Goal: Information Seeking & Learning: Check status

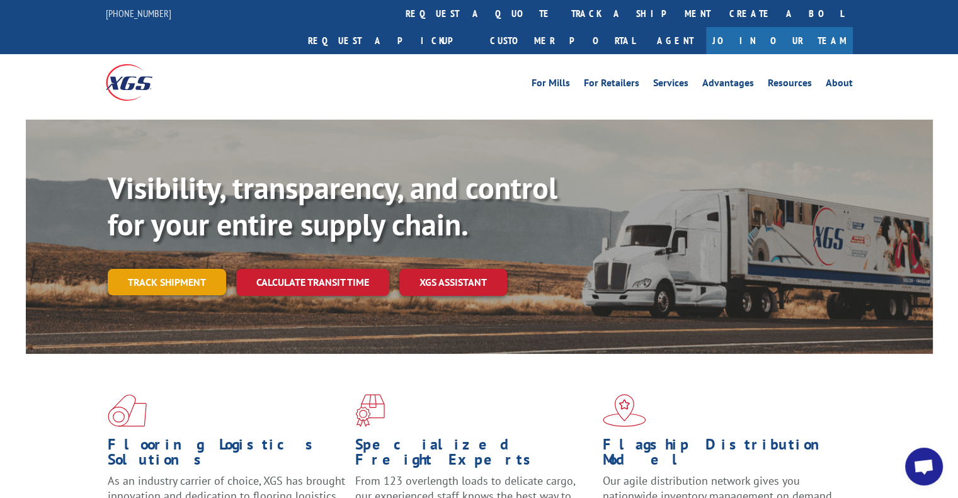
click at [161, 269] on link "Track shipment" at bounding box center [167, 282] width 118 height 26
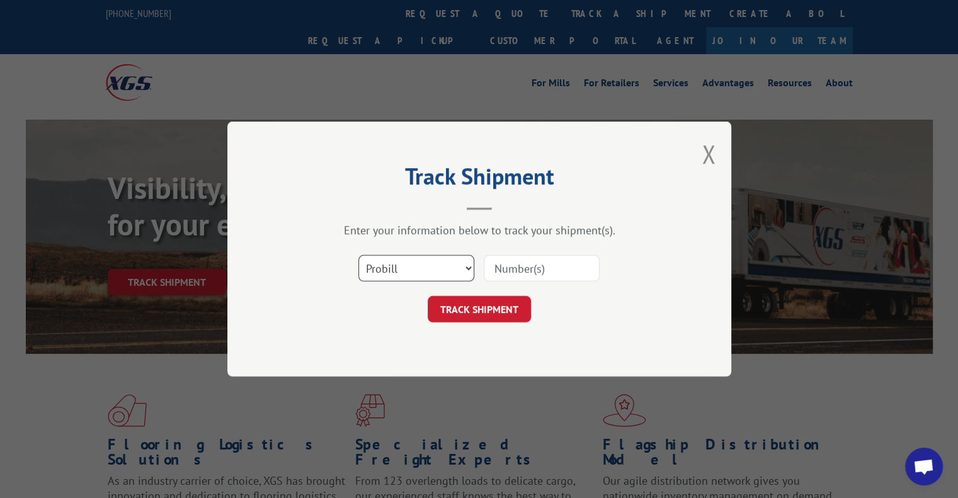
click at [466, 267] on select "Select category... Probill BOL PO" at bounding box center [417, 268] width 116 height 26
select select "bol"
click at [359, 255] on select "Select category... Probill BOL PO" at bounding box center [417, 268] width 116 height 26
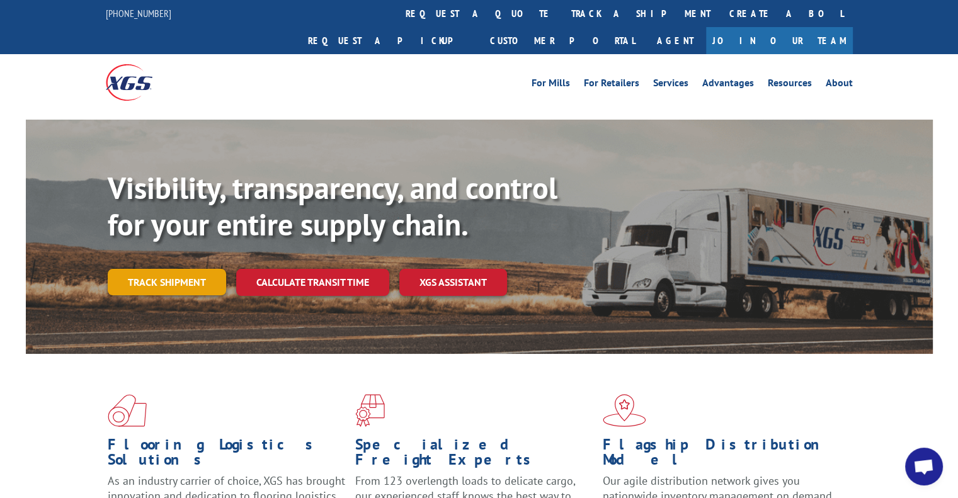
click at [193, 269] on link "Track shipment" at bounding box center [167, 282] width 118 height 26
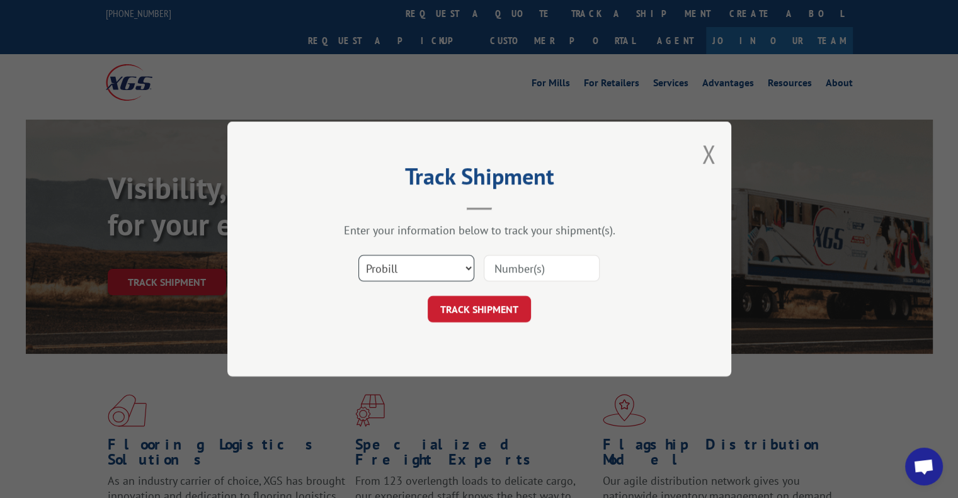
click at [464, 269] on select "Select category... Probill BOL PO" at bounding box center [417, 268] width 116 height 26
select select "bol"
click at [359, 255] on select "Select category... Probill BOL PO" at bounding box center [417, 268] width 116 height 26
click at [521, 262] on input at bounding box center [542, 268] width 116 height 26
click at [533, 259] on input at bounding box center [542, 268] width 116 height 26
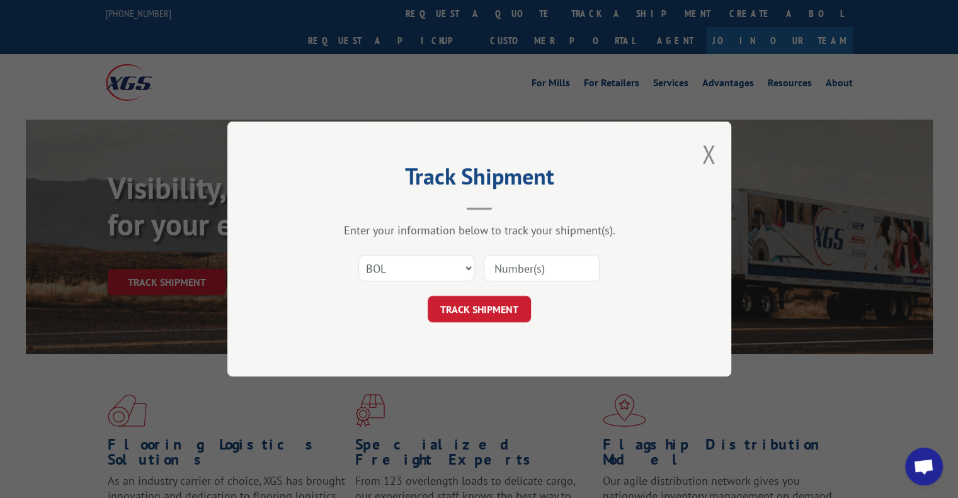
paste input "5986328"
type input "5986328"
click at [482, 314] on button "TRACK SHIPMENT" at bounding box center [479, 309] width 103 height 26
